Goal: Find contact information: Find contact information

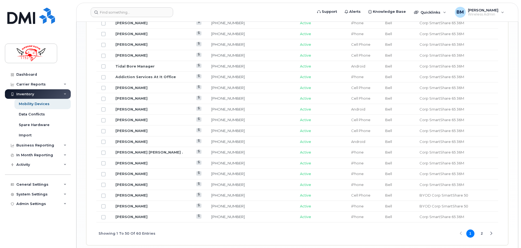
scroll to position [655, 0]
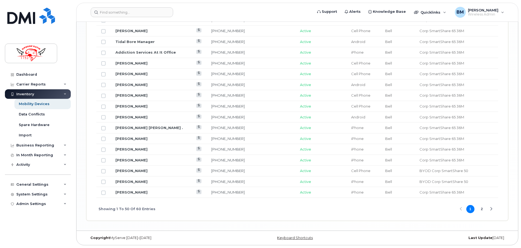
click at [481, 209] on button "2" at bounding box center [481, 209] width 8 height 8
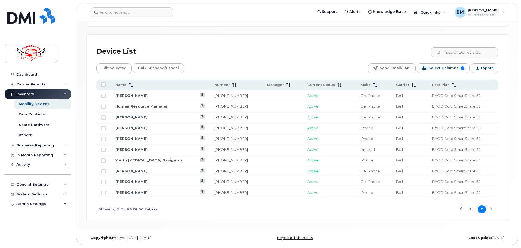
scroll to position [224, 0]
click at [462, 210] on button "Previous Page" at bounding box center [461, 209] width 8 height 8
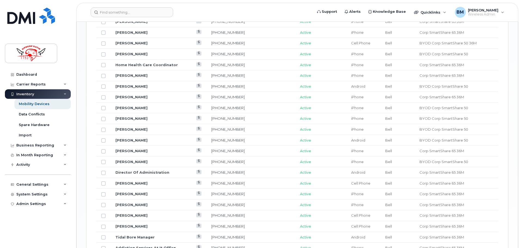
scroll to position [469, 0]
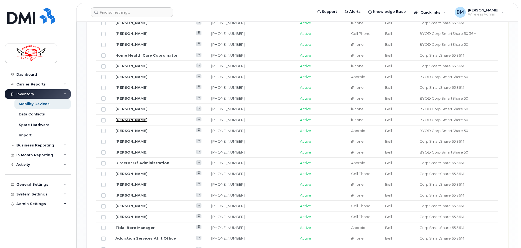
click at [124, 120] on link "[PERSON_NAME]" at bounding box center [131, 120] width 32 height 4
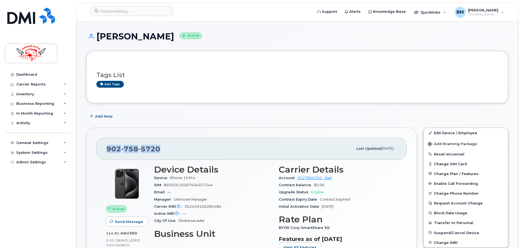
drag, startPoint x: 104, startPoint y: 147, endPoint x: 177, endPoint y: 145, distance: 73.2
click at [167, 147] on div "902 758 5720 Last updated Mar 28, 2024" at bounding box center [251, 149] width 310 height 22
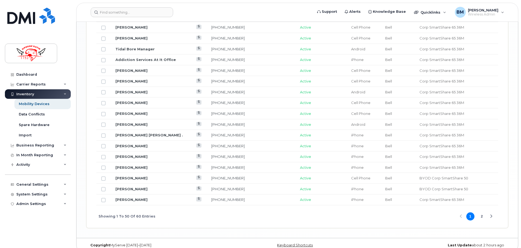
scroll to position [653, 0]
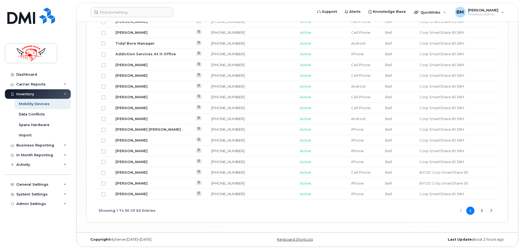
click at [481, 210] on button "2" at bounding box center [481, 211] width 8 height 8
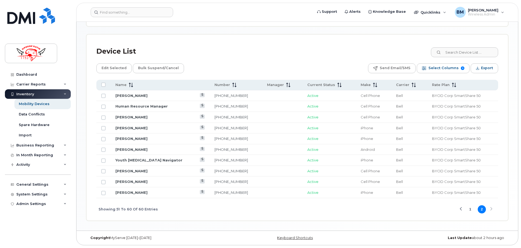
scroll to position [224, 0]
click at [469, 210] on button "1" at bounding box center [470, 209] width 8 height 8
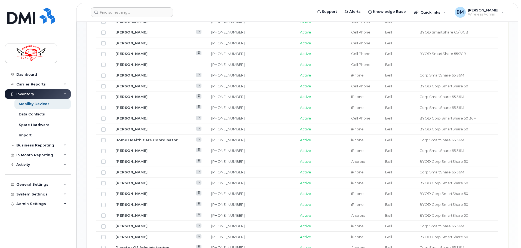
scroll to position [410, 0]
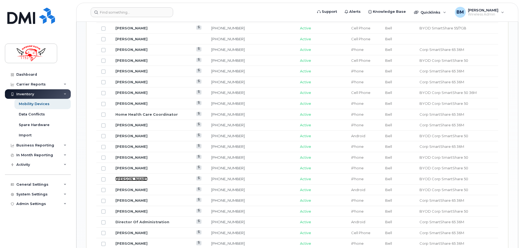
click at [141, 178] on link "[PERSON_NAME]" at bounding box center [131, 179] width 32 height 4
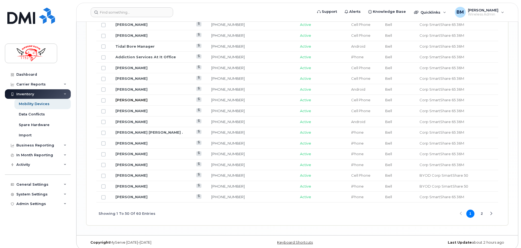
scroll to position [655, 0]
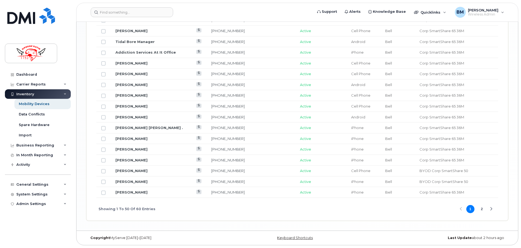
click at [482, 209] on button "2" at bounding box center [481, 209] width 8 height 8
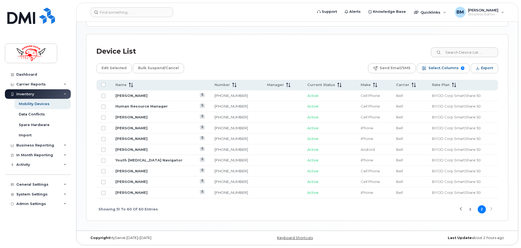
scroll to position [224, 0]
click at [459, 208] on button "Previous Page" at bounding box center [461, 209] width 8 height 8
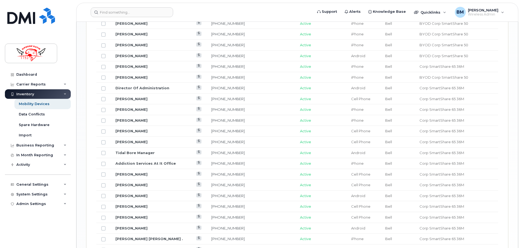
scroll to position [464, 0]
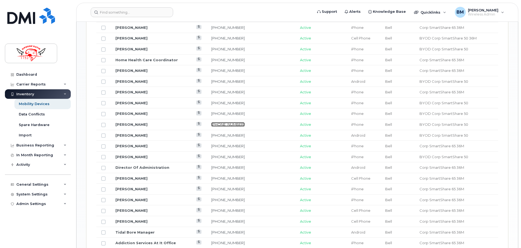
click at [212, 125] on link "902-758-5720" at bounding box center [227, 124] width 33 height 4
